Goal: Transaction & Acquisition: Obtain resource

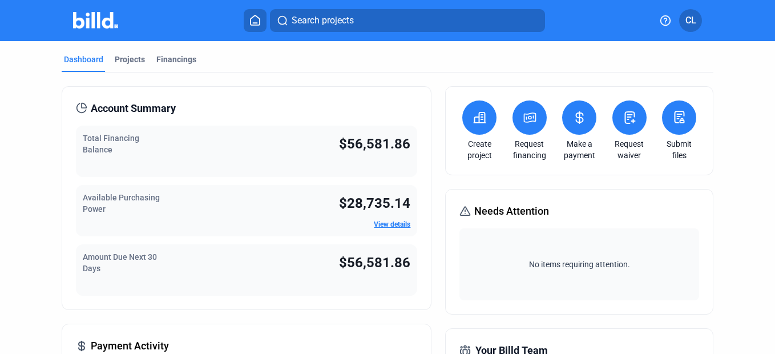
click at [387, 221] on link "View details" at bounding box center [392, 224] width 37 height 8
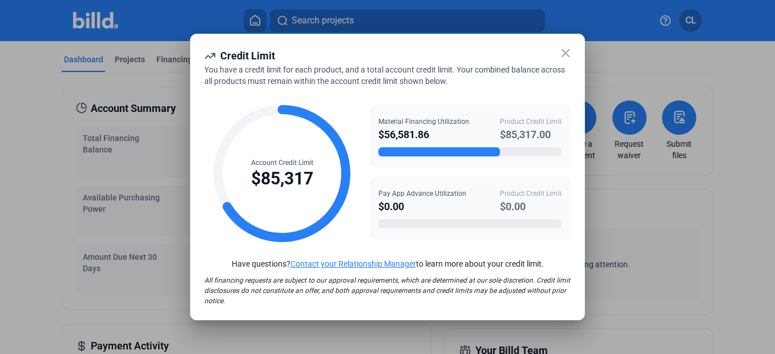
click at [564, 50] on icon at bounding box center [565, 53] width 14 height 14
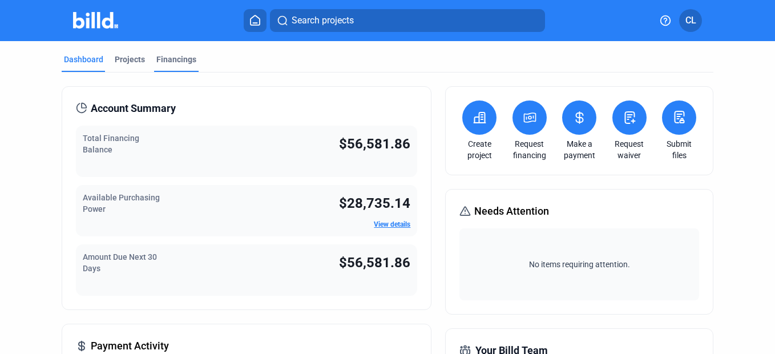
click at [182, 60] on div "Financings" at bounding box center [176, 59] width 40 height 11
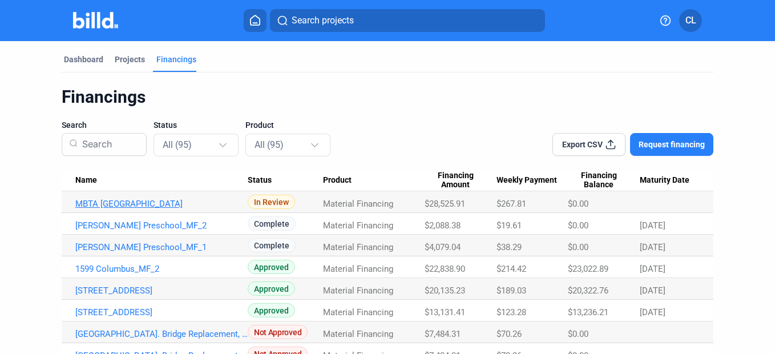
click at [141, 200] on link "MBTA [GEOGRAPHIC_DATA]" at bounding box center [161, 204] width 172 height 10
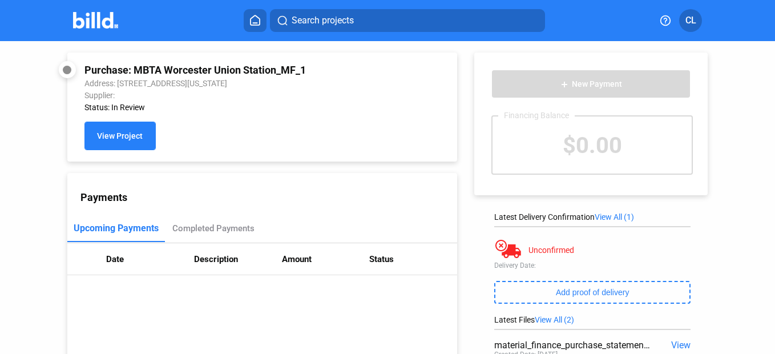
click at [126, 139] on span "View Project" at bounding box center [120, 136] width 46 height 9
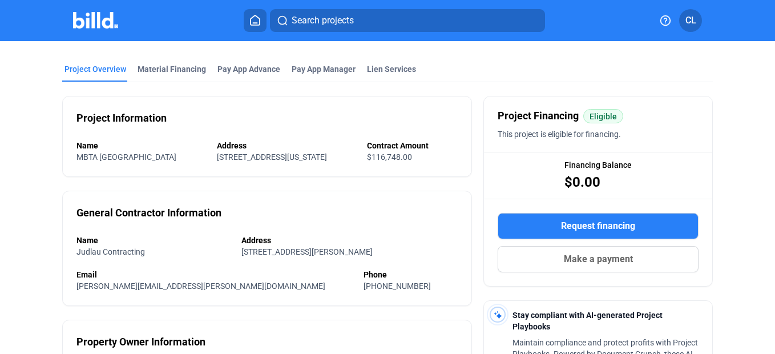
scroll to position [57, 0]
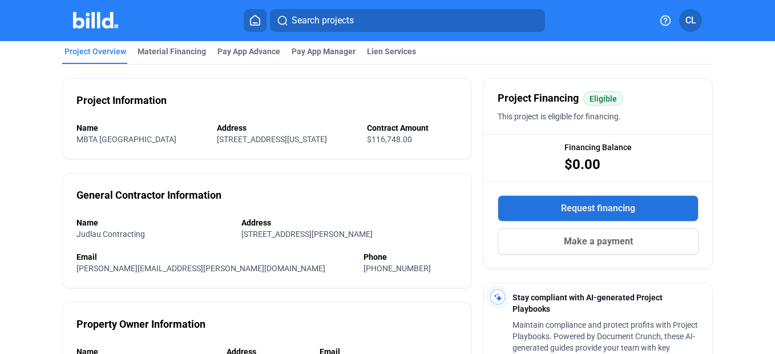
click at [576, 204] on span "Request financing" at bounding box center [598, 208] width 74 height 14
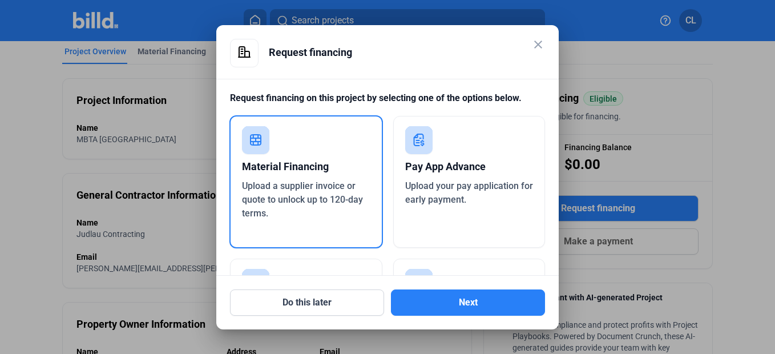
click at [367, 211] on div "Upload a supplier invoice or quote to unlock up to 120-day terms." at bounding box center [306, 199] width 128 height 41
click at [436, 301] on button "Next" at bounding box center [468, 302] width 154 height 26
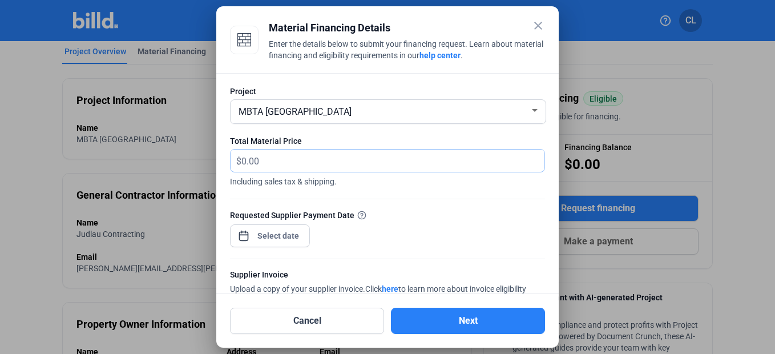
click at [394, 156] on input "text" at bounding box center [386, 160] width 290 height 22
type input "28,067.80"
click at [284, 237] on div "close Material Financing Details Enter the details below to submit your financi…" at bounding box center [387, 177] width 775 height 354
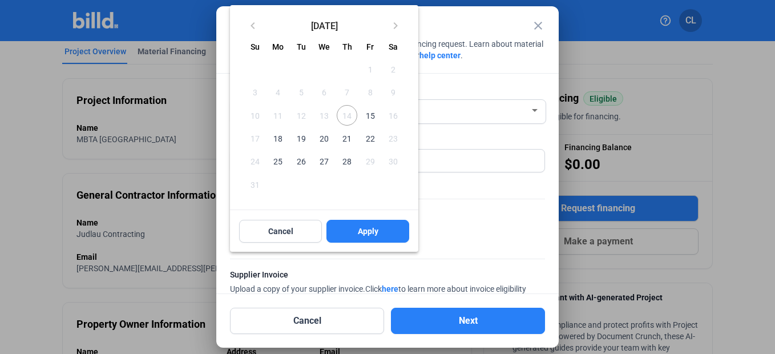
click at [347, 116] on span "14" at bounding box center [347, 115] width 21 height 21
click at [367, 114] on span "15" at bounding box center [369, 115] width 21 height 21
click at [372, 237] on button "Apply" at bounding box center [367, 231] width 83 height 23
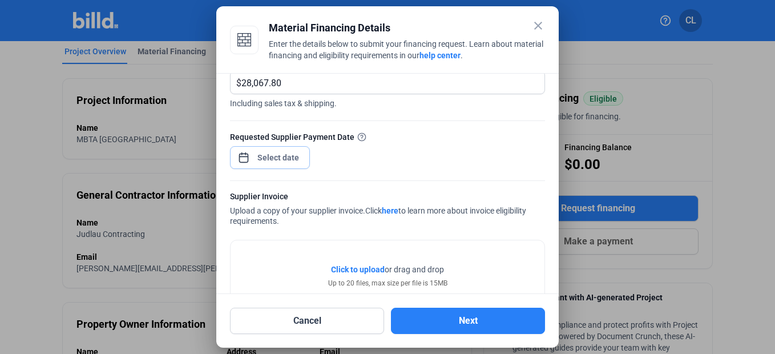
scroll to position [114, 0]
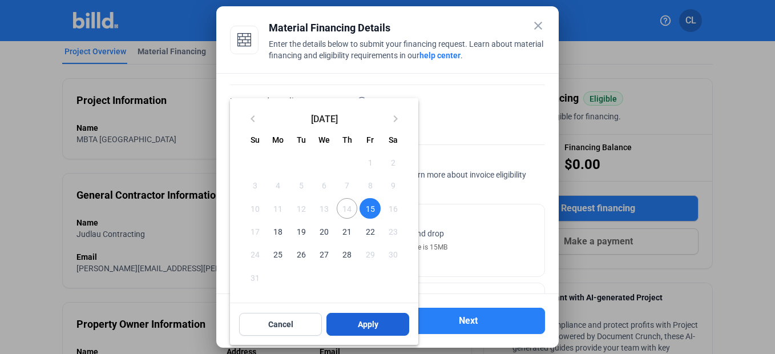
click at [376, 317] on button "Apply" at bounding box center [367, 324] width 83 height 23
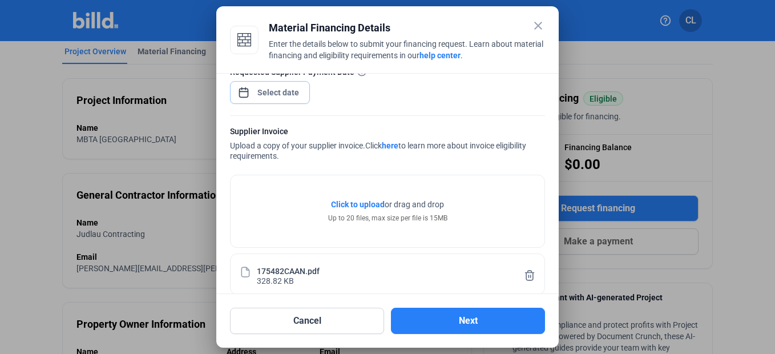
scroll to position [159, 0]
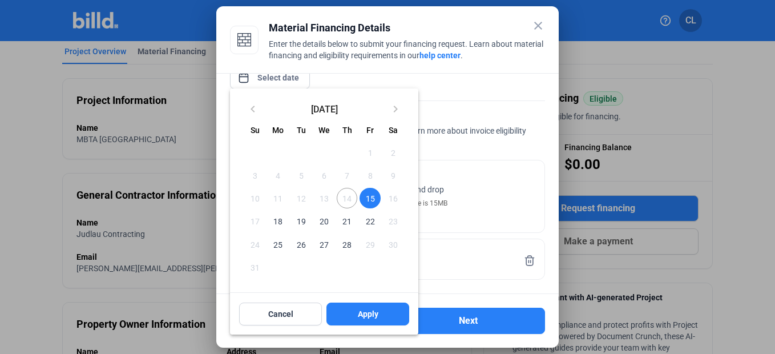
drag, startPoint x: 354, startPoint y: 314, endPoint x: 353, endPoint y: 350, distance: 36.0
click at [354, 314] on button "Apply" at bounding box center [367, 313] width 83 height 23
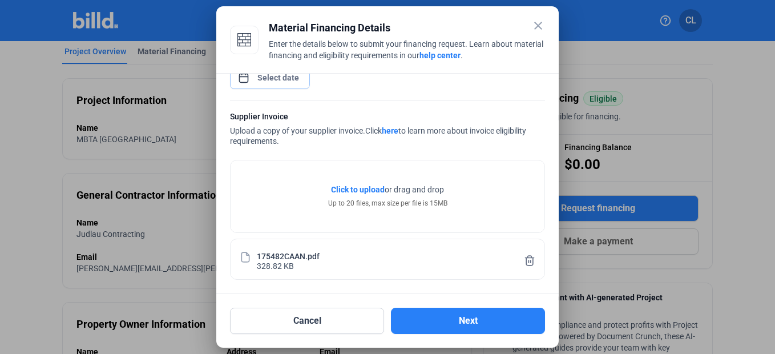
scroll to position [156, 0]
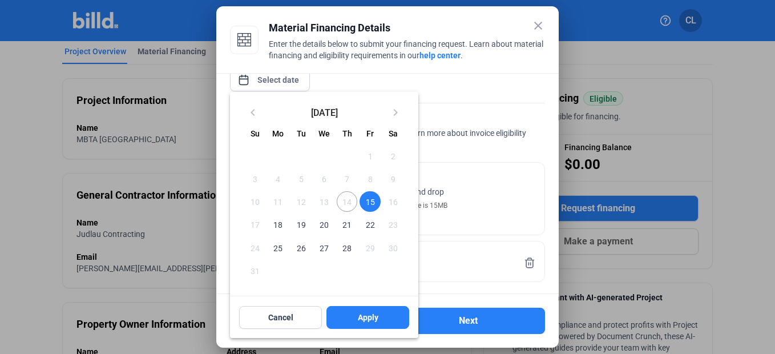
click at [489, 205] on div at bounding box center [387, 177] width 775 height 354
click at [362, 313] on span "Apply" at bounding box center [368, 316] width 21 height 11
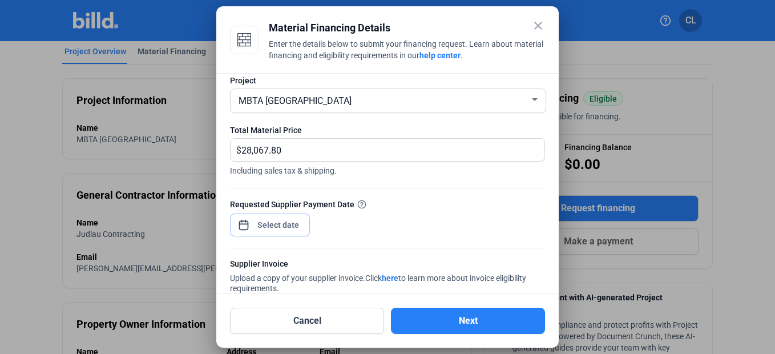
scroll to position [0, 0]
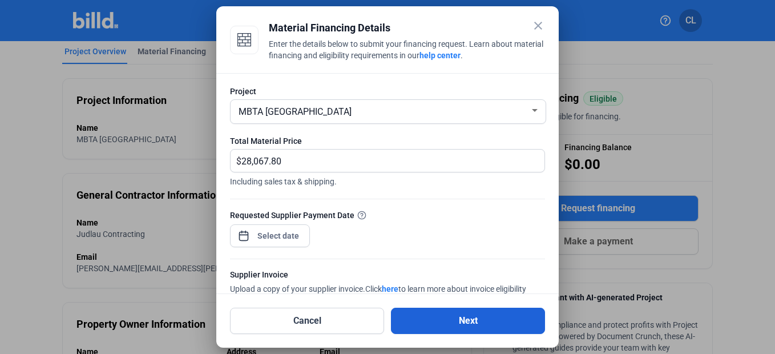
click at [444, 321] on button "Next" at bounding box center [468, 320] width 154 height 26
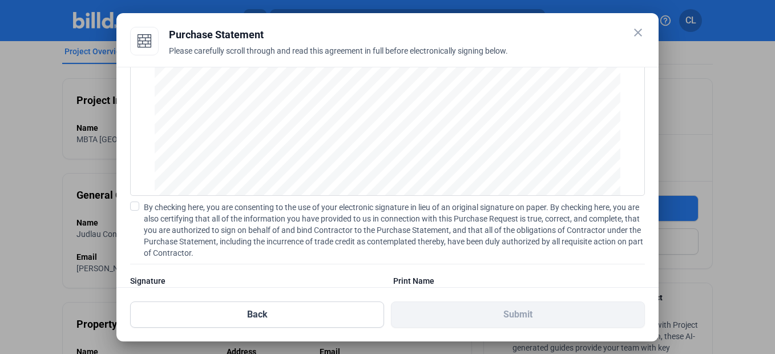
scroll to position [139, 0]
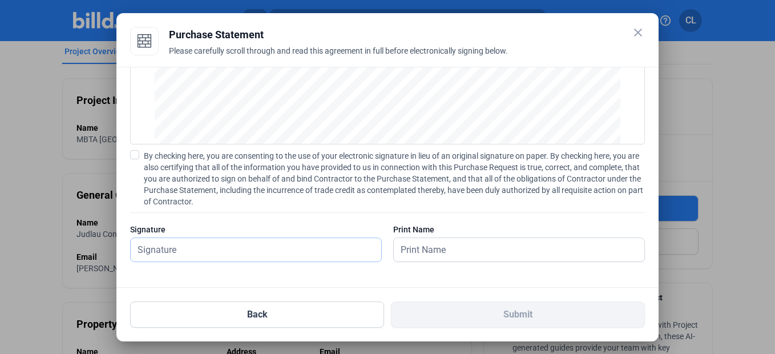
click at [301, 253] on input "text" at bounding box center [250, 249] width 238 height 23
type input "[PERSON_NAME]"
click at [139, 153] on span at bounding box center [134, 154] width 9 height 9
click at [0, 0] on input "By checking here, you are consenting to the use of your electronic signature in…" at bounding box center [0, 0] width 0 height 0
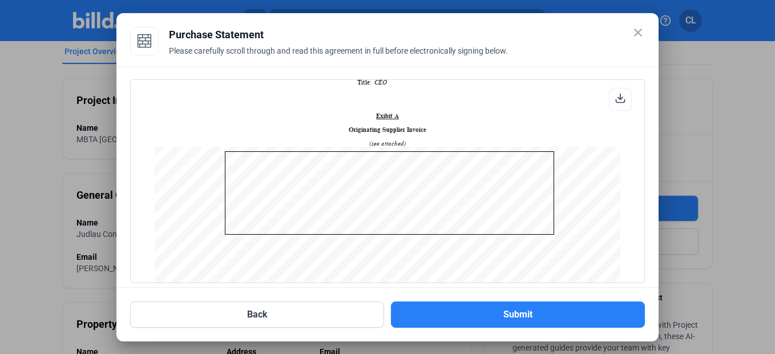
scroll to position [404, 0]
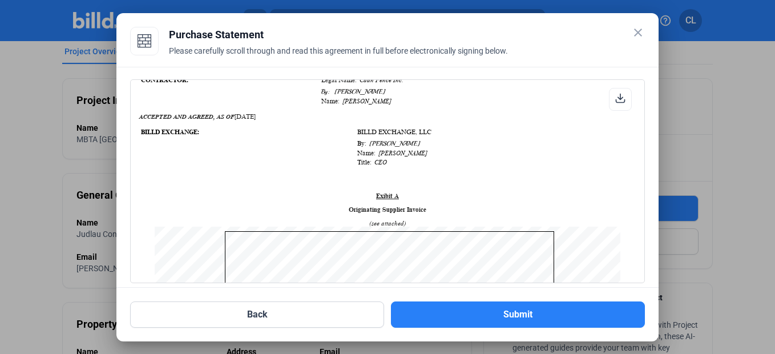
click at [616, 98] on icon at bounding box center [620, 98] width 9 height 9
click at [438, 31] on div "Purchase Statement" at bounding box center [407, 35] width 476 height 16
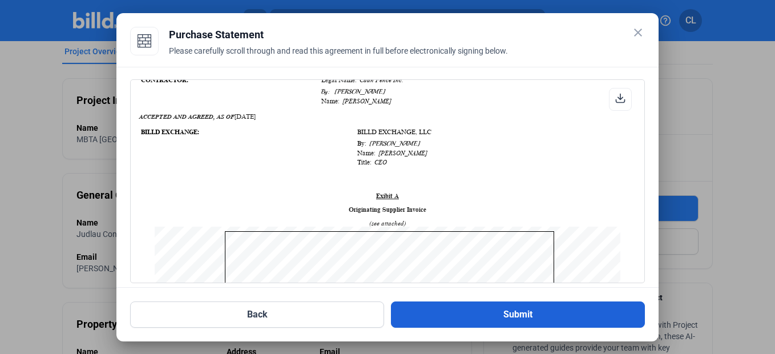
click at [516, 318] on button "Submit" at bounding box center [518, 314] width 254 height 26
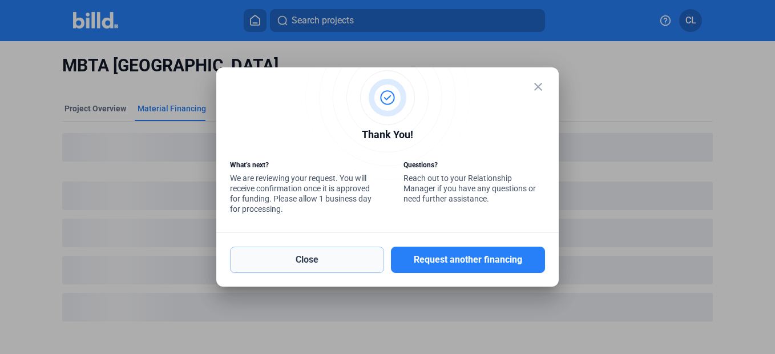
click at [327, 263] on button "Close" at bounding box center [307, 259] width 154 height 26
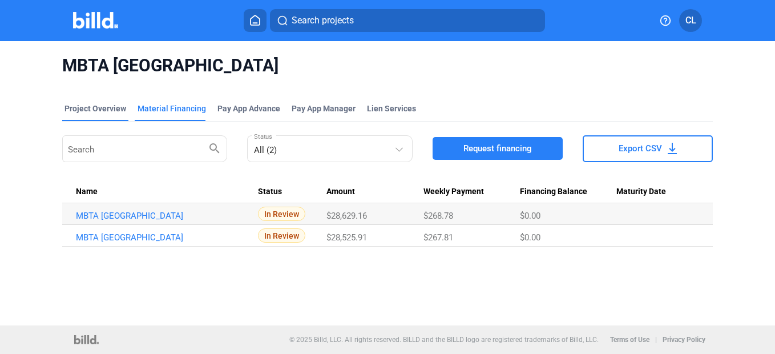
click at [90, 106] on div "Project Overview" at bounding box center [95, 108] width 62 height 11
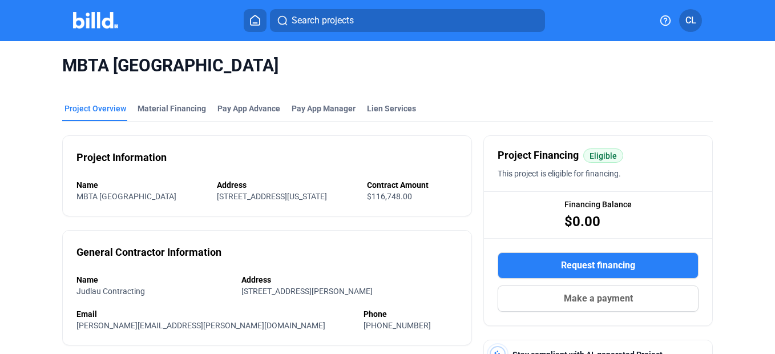
click at [91, 28] on div at bounding box center [107, 20] width 69 height 18
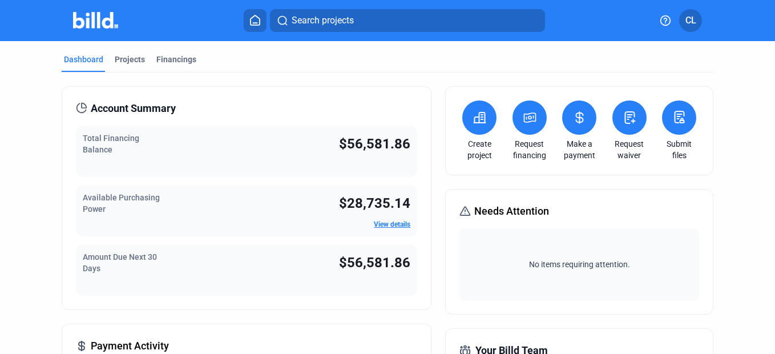
click at [632, 54] on div "Dashboard Projects Financings" at bounding box center [387, 63] width 651 height 18
click at [174, 64] on div "Financings" at bounding box center [176, 59] width 40 height 11
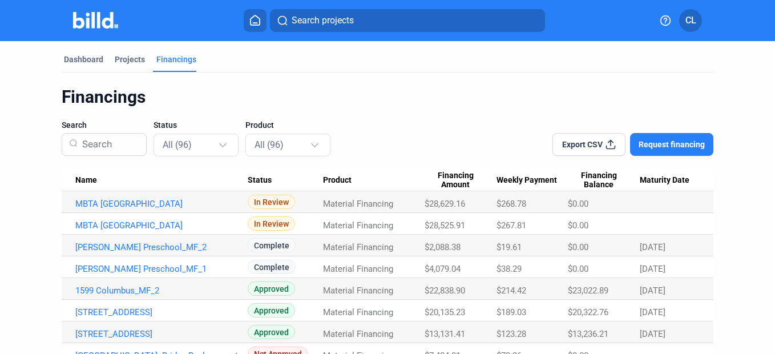
drag, startPoint x: 30, startPoint y: 201, endPoint x: 211, endPoint y: 186, distance: 182.0
click at [210, 177] on div "Name" at bounding box center [161, 180] width 172 height 10
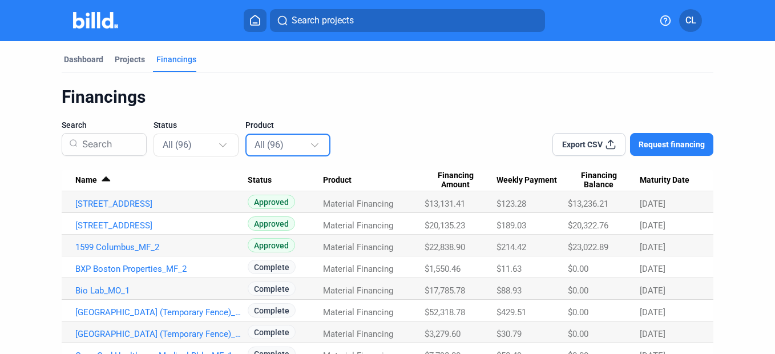
click at [269, 146] on mat-select-trigger "All (96)" at bounding box center [268, 144] width 29 height 11
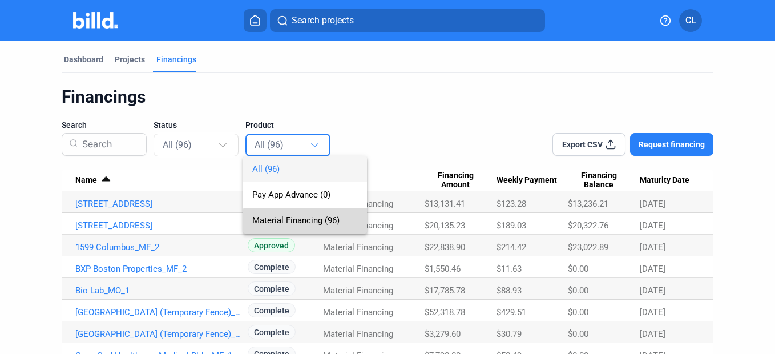
click at [310, 224] on span "Material Financing (96)" at bounding box center [295, 220] width 87 height 10
